Goal: Use online tool/utility

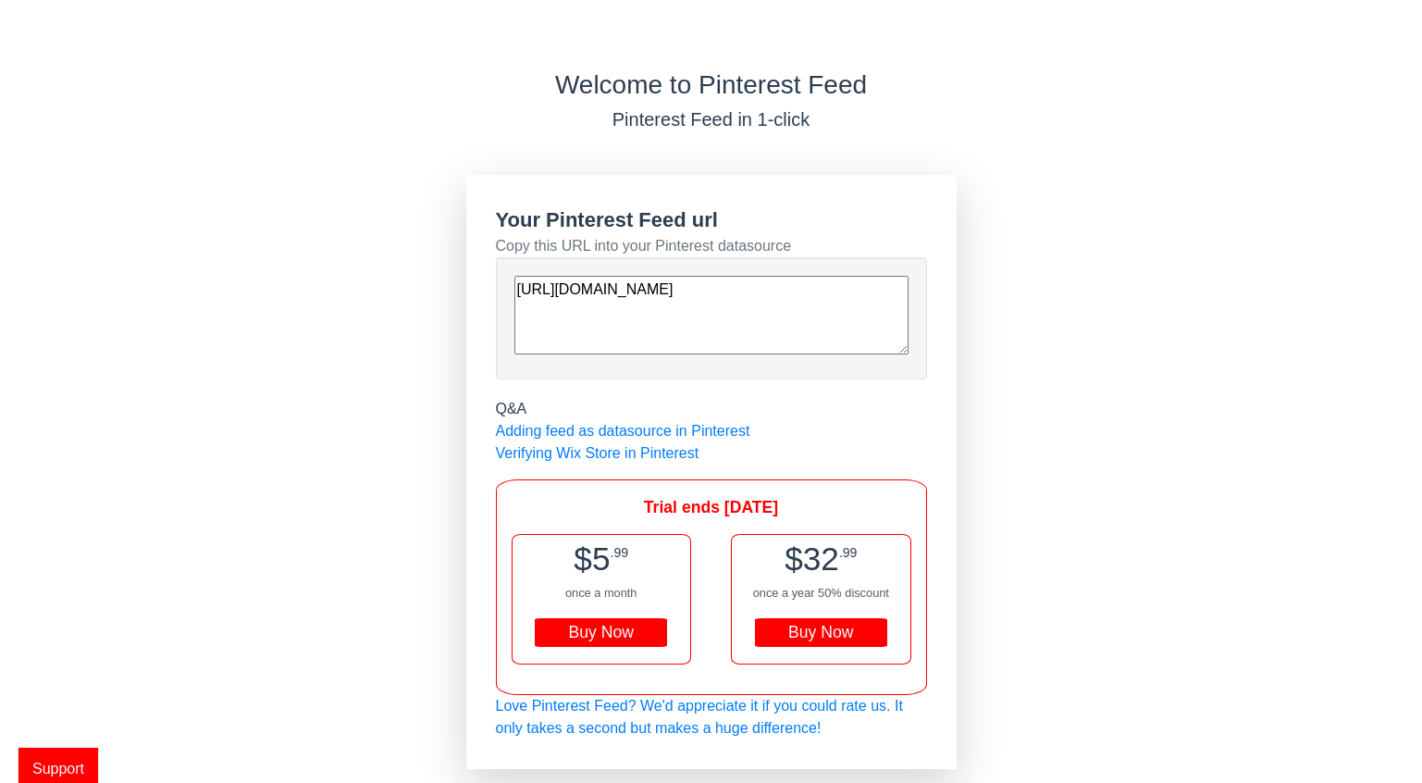
drag, startPoint x: 780, startPoint y: 344, endPoint x: 514, endPoint y: 285, distance: 273.0
click at [514, 285] on textarea "[URL][DOMAIN_NAME]" at bounding box center [711, 315] width 394 height 79
click at [783, 328] on textarea "[URL][DOMAIN_NAME]" at bounding box center [711, 315] width 394 height 79
drag, startPoint x: 757, startPoint y: 347, endPoint x: 480, endPoint y: 291, distance: 282.2
click at [480, 291] on div "Your Pinterest Feed url Copy this URL into your Pinterest datasource [URL][DOMA…" at bounding box center [711, 472] width 490 height 594
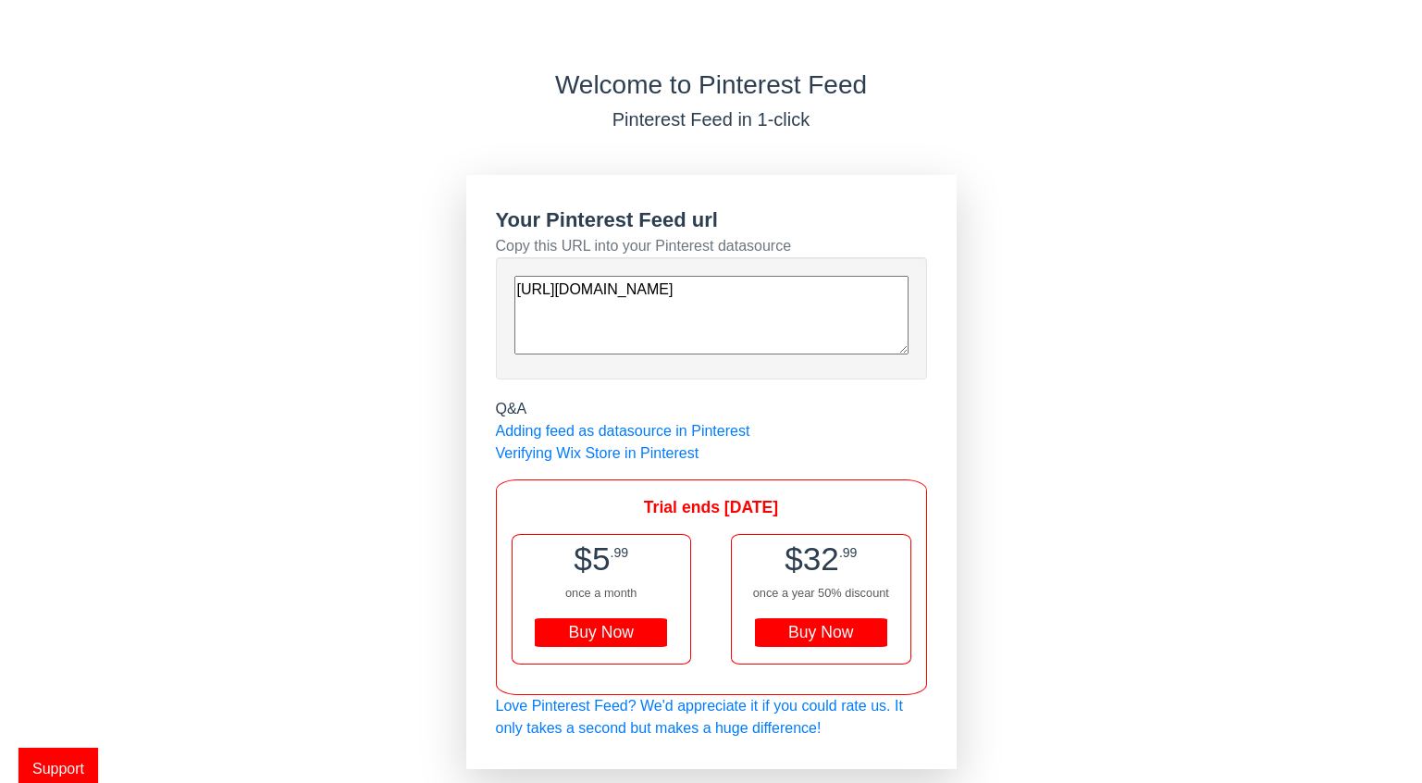
click at [787, 340] on textarea "[URL][DOMAIN_NAME]" at bounding box center [711, 315] width 394 height 79
drag, startPoint x: 761, startPoint y: 336, endPoint x: 499, endPoint y: 275, distance: 268.9
click at [499, 275] on div "[URL][DOMAIN_NAME]" at bounding box center [711, 318] width 431 height 122
click at [763, 335] on textarea "[URL][DOMAIN_NAME]" at bounding box center [711, 315] width 394 height 79
drag, startPoint x: 759, startPoint y: 336, endPoint x: 501, endPoint y: 274, distance: 264.6
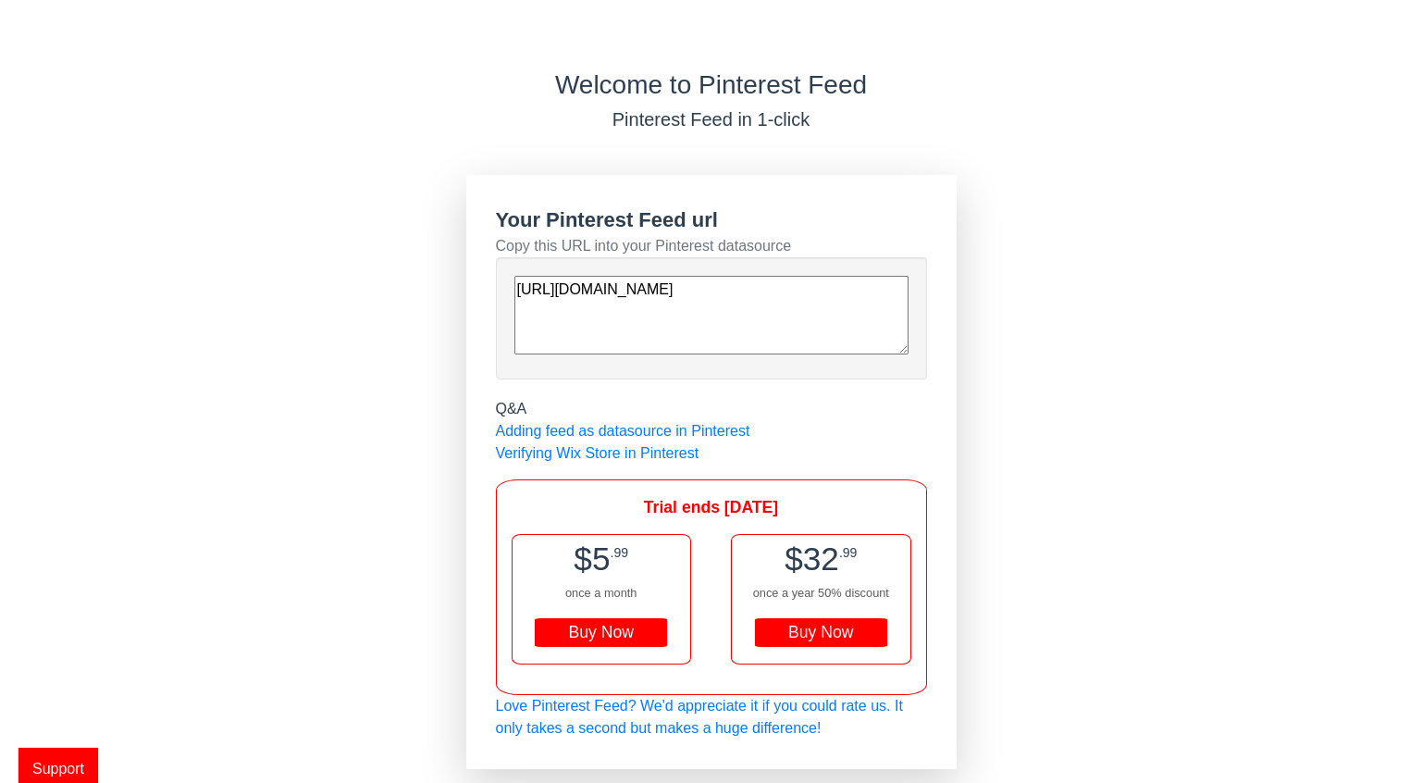
click at [501, 274] on div "[URL][DOMAIN_NAME]" at bounding box center [711, 318] width 431 height 122
click at [819, 637] on div "Buy Now" at bounding box center [821, 633] width 132 height 30
